Goal: Use online tool/utility: Utilize a website feature to perform a specific function

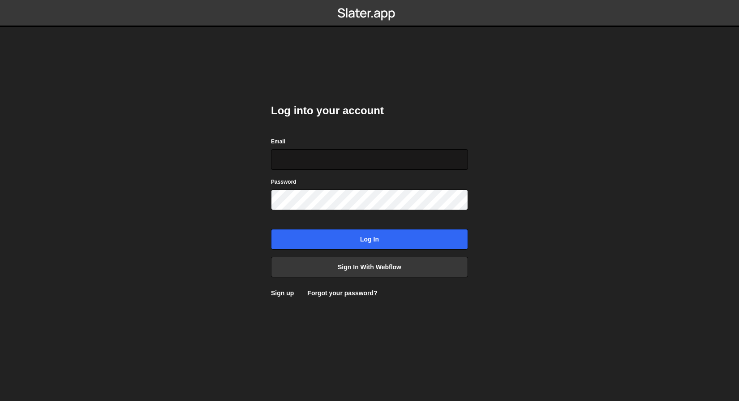
click at [360, 161] on input "Email" at bounding box center [369, 159] width 197 height 21
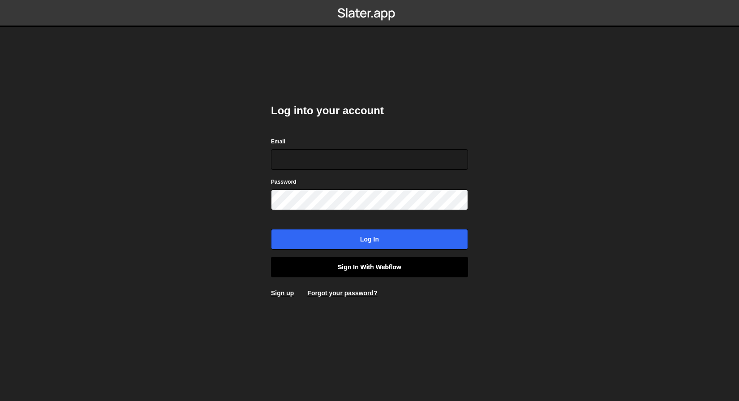
click at [359, 277] on link "Sign in with Webflow" at bounding box center [369, 267] width 197 height 21
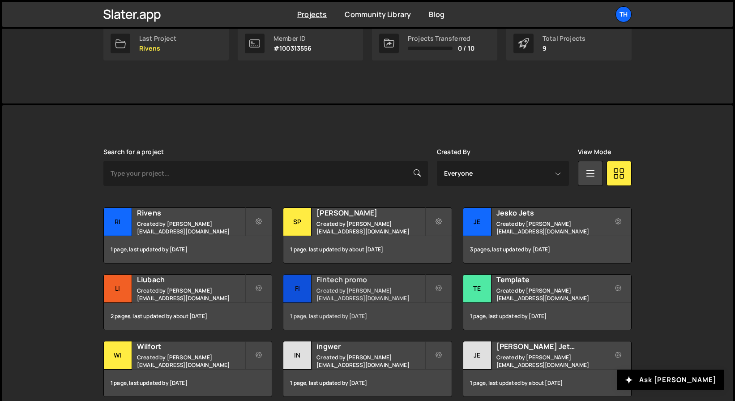
scroll to position [193, 0]
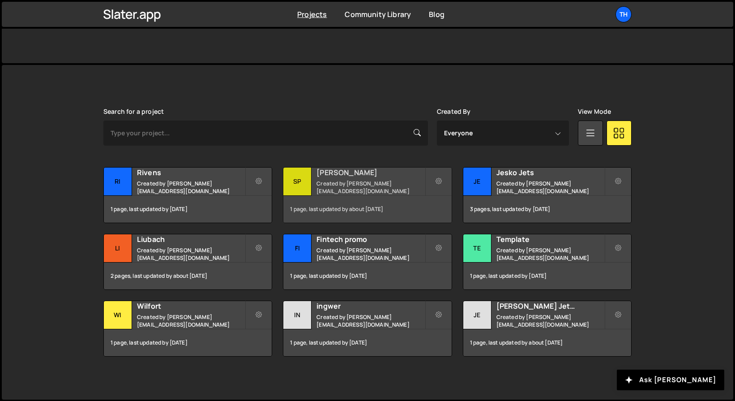
click at [392, 182] on small "Created by ivanchopei@thefirstthelast.agency" at bounding box center [371, 187] width 108 height 15
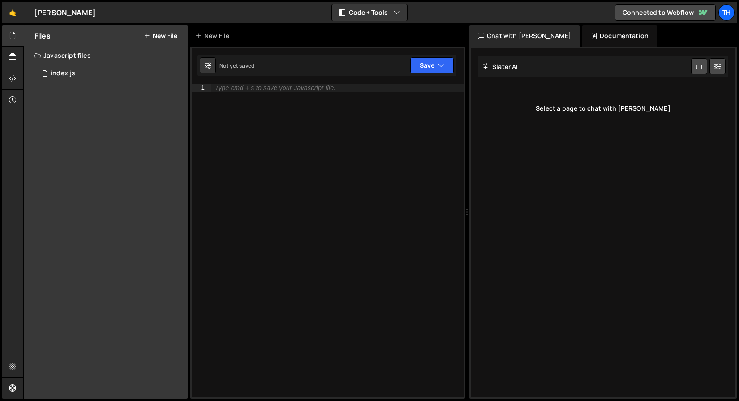
click at [368, 23] on div "Hold on a sec... Are you certain you wish to leave this page? Any changes you'v…" at bounding box center [369, 200] width 739 height 401
click at [368, 21] on div "🤙 [PERSON_NAME] ⚠️ Code is being edited in another browser Code + Tools Code On…" at bounding box center [369, 12] width 735 height 21
click at [367, 16] on button "Code + Tools" at bounding box center [369, 12] width 75 height 16
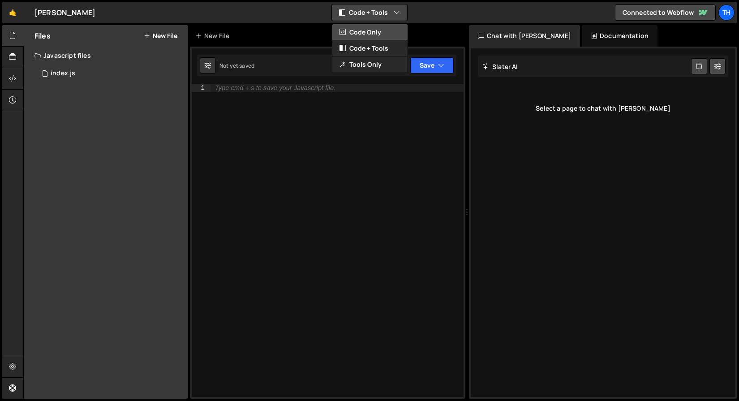
click at [363, 24] on button "Code Only" at bounding box center [369, 32] width 75 height 16
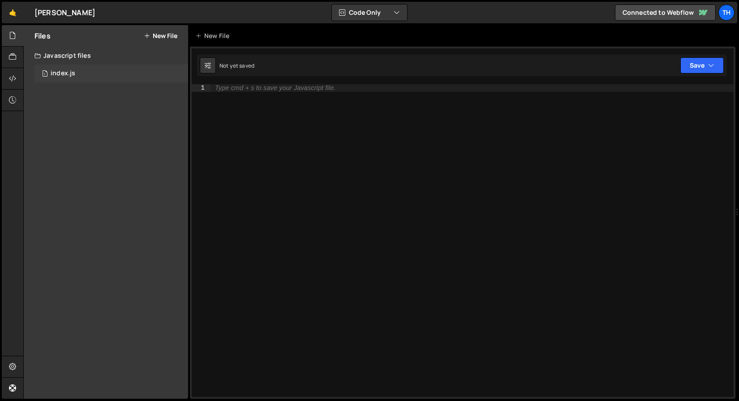
click at [87, 75] on div "1 index.js 0" at bounding box center [111, 73] width 154 height 18
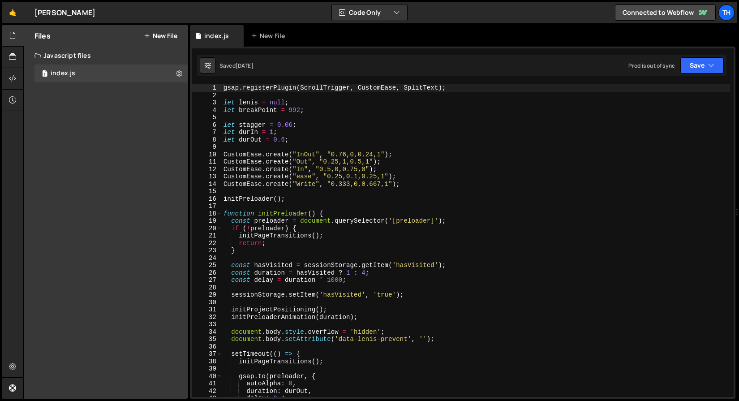
scroll to position [54, 0]
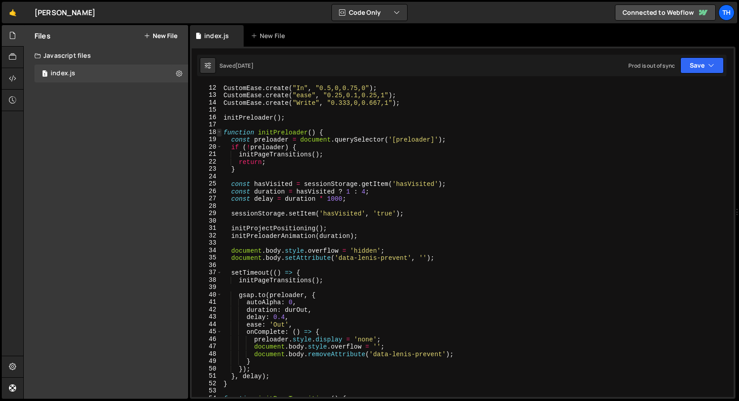
click at [221, 131] on div "18" at bounding box center [207, 133] width 30 height 8
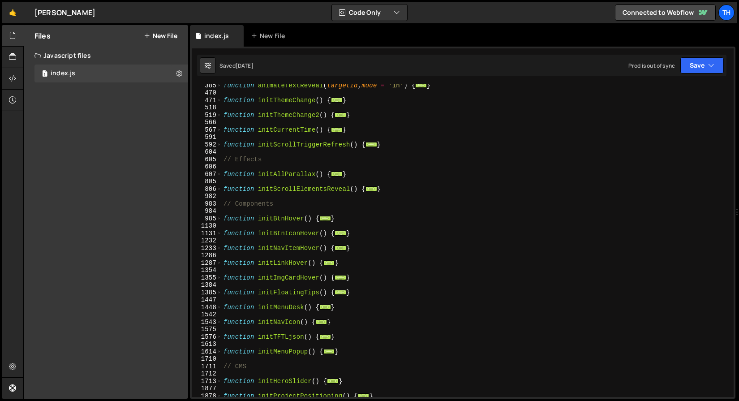
scroll to position [349, 0]
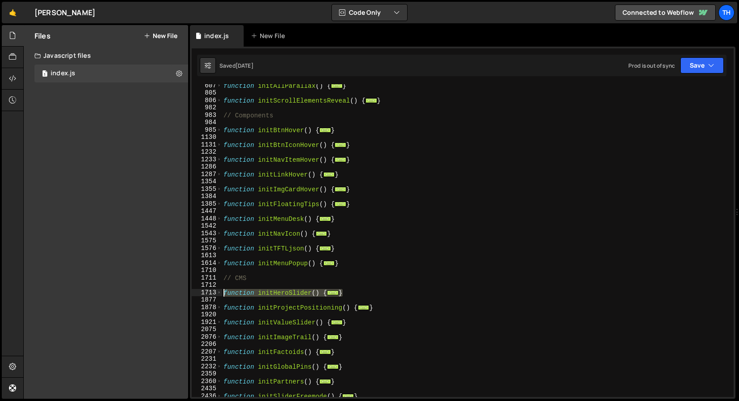
drag, startPoint x: 353, startPoint y: 291, endPoint x: 163, endPoint y: 290, distance: 189.4
click at [163, 290] on div "Files New File Javascript files 1 index.js 0 CSS files Copy share link Edit Fil…" at bounding box center [381, 212] width 716 height 374
type textarea "function initHeroSlider() { const buttons = Array.from(document.querySelectorAl…"
